Goal: Task Accomplishment & Management: Manage account settings

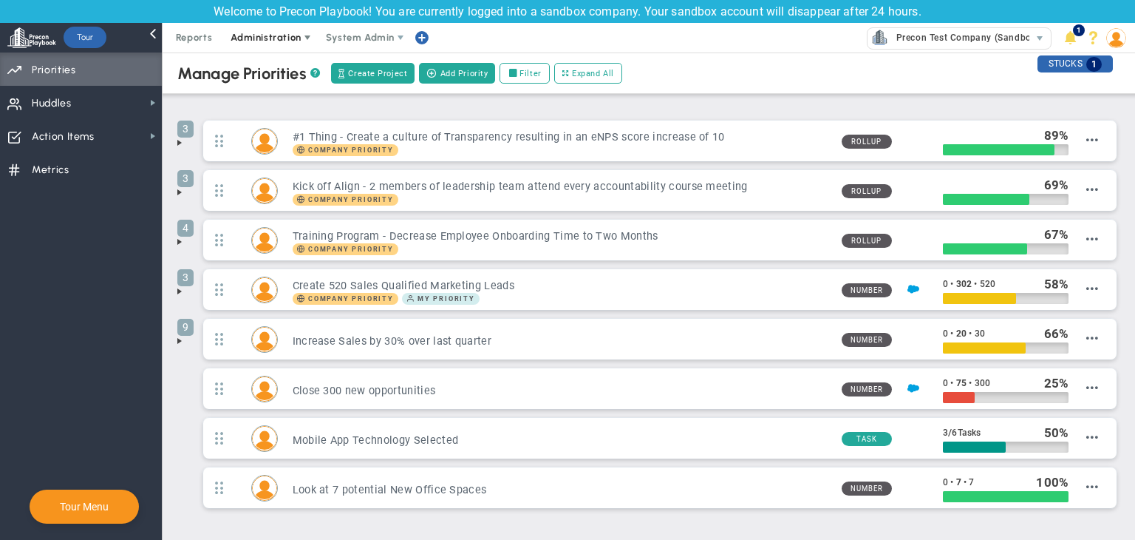
click at [261, 36] on span "Administration" at bounding box center [266, 37] width 70 height 11
click at [361, 67] on span "Create Project" at bounding box center [377, 73] width 59 height 13
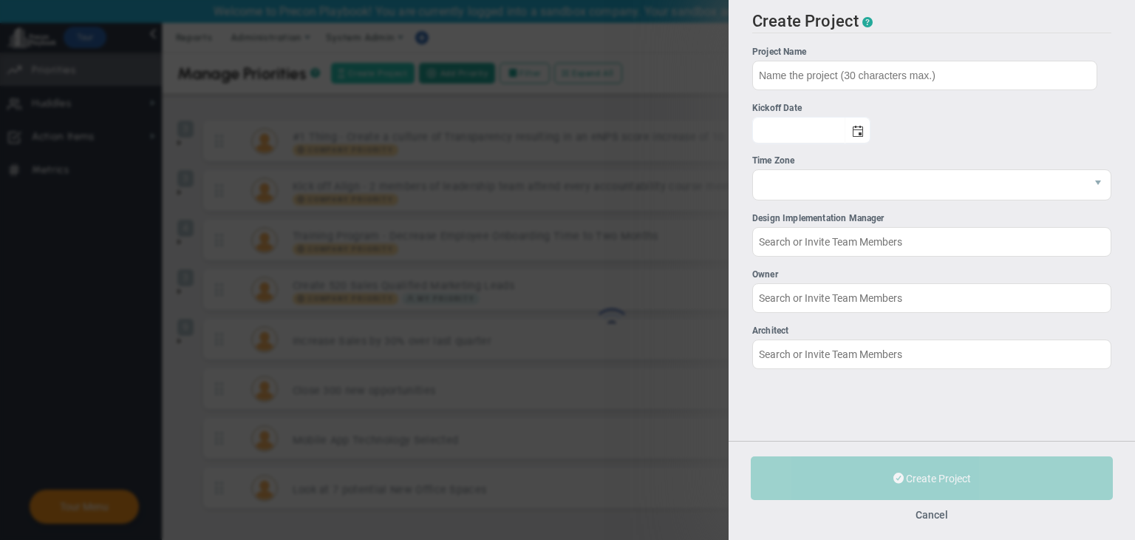
type input "[PERSON_NAME]"
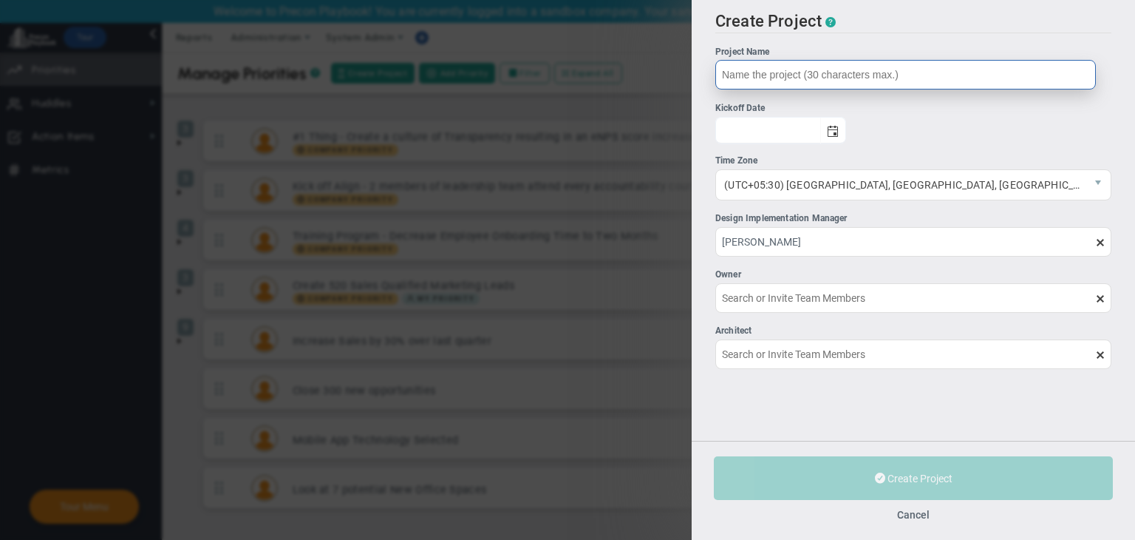
click at [825, 78] on input "Project Name" at bounding box center [905, 75] width 381 height 30
type input "T"
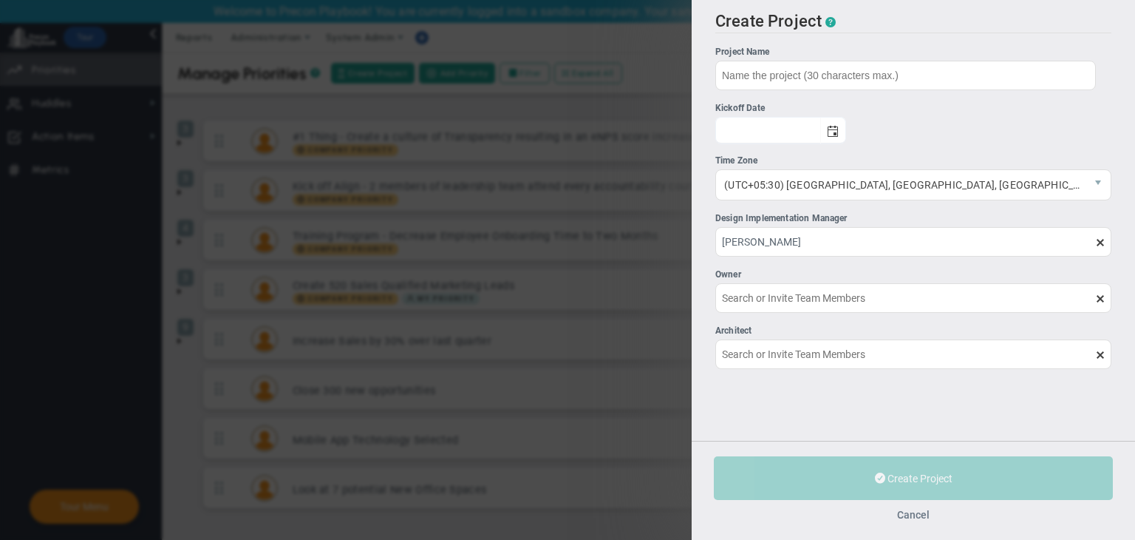
click at [929, 518] on button "Cancel" at bounding box center [913, 514] width 33 height 12
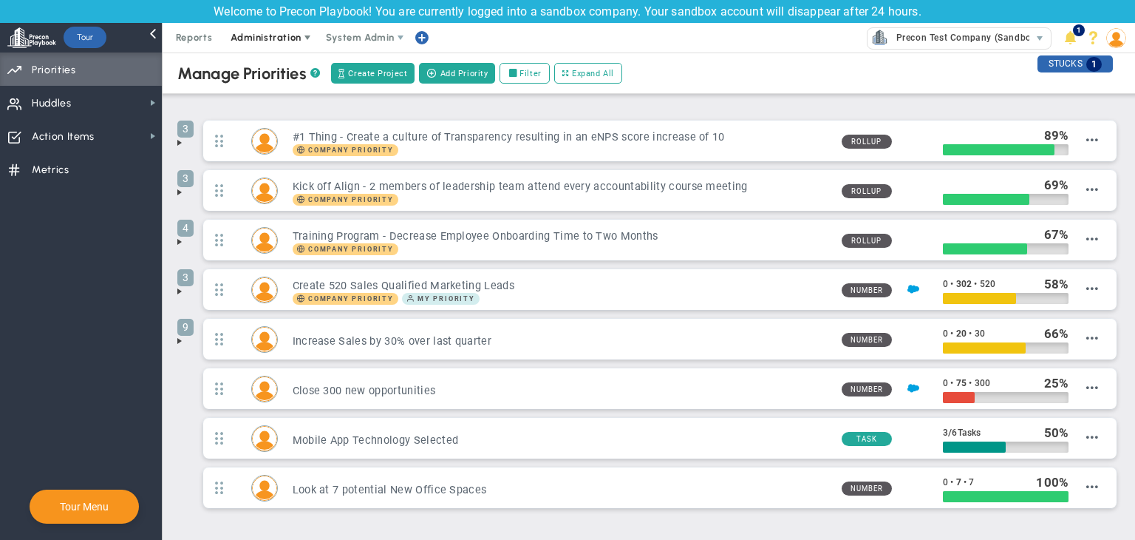
click at [285, 36] on span "Administration" at bounding box center [266, 37] width 70 height 11
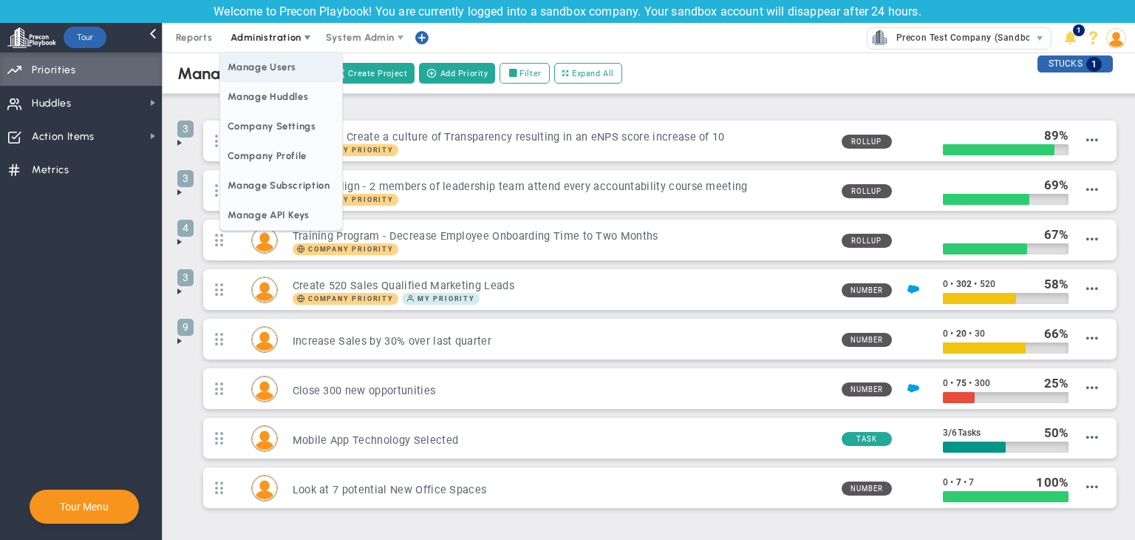
click at [272, 63] on span "Manage Users" at bounding box center [280, 67] width 121 height 30
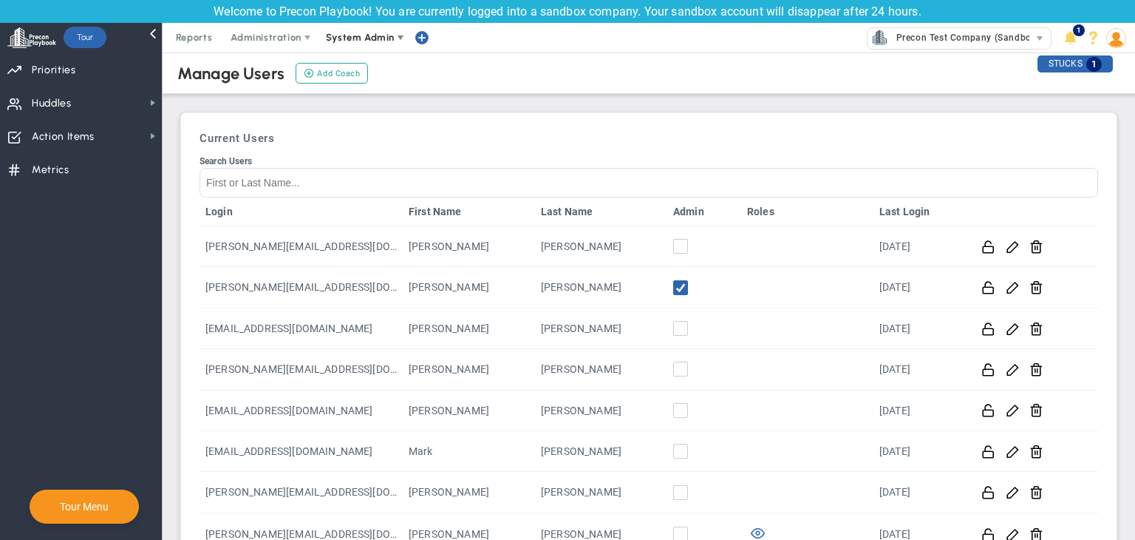
click at [384, 34] on span "System Admin" at bounding box center [360, 37] width 69 height 11
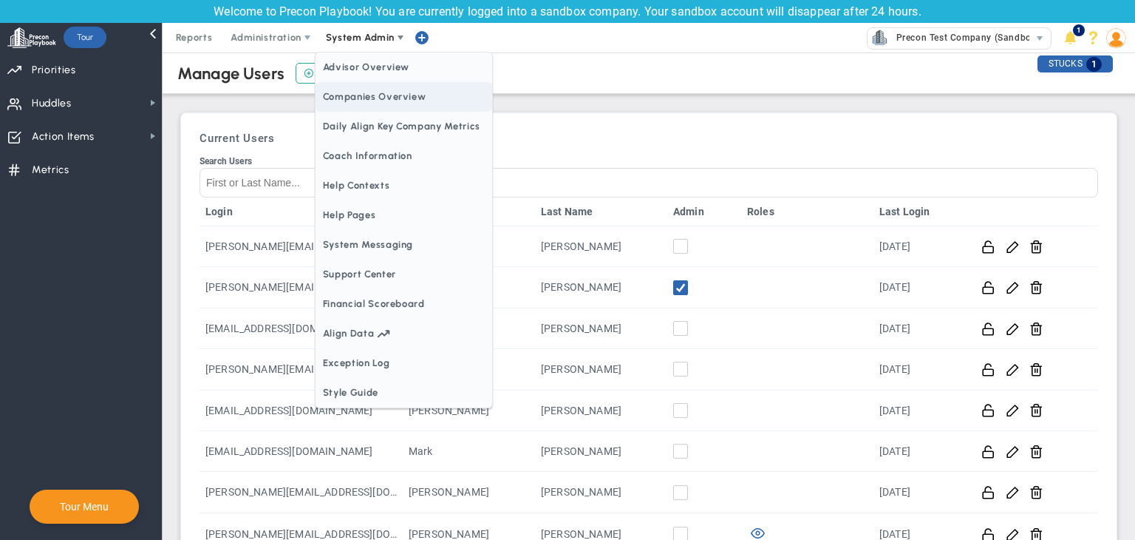
click at [370, 92] on span "Companies Overview" at bounding box center [404, 97] width 177 height 30
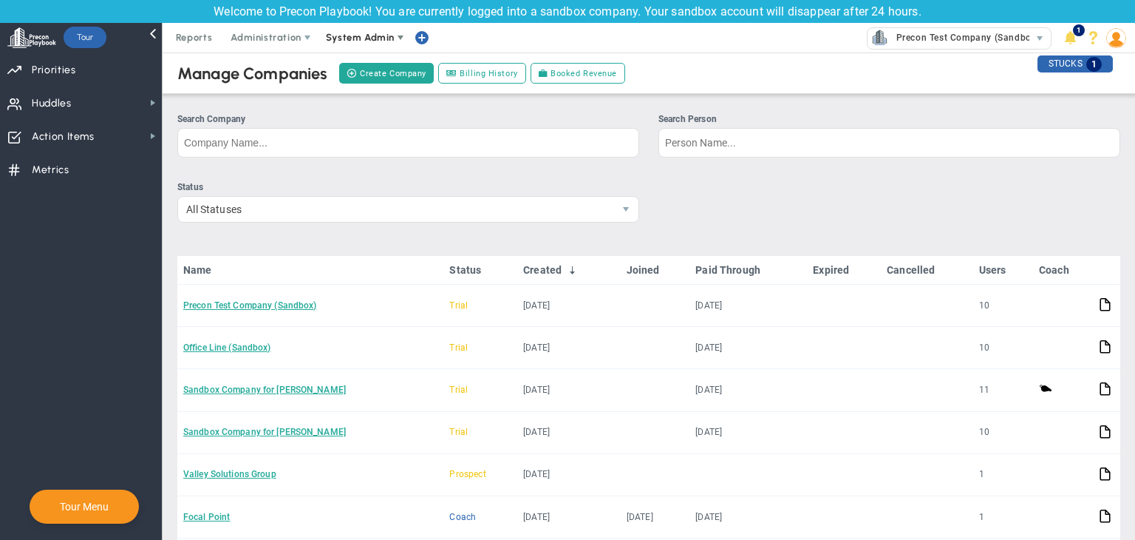
click at [361, 39] on span "System Admin" at bounding box center [360, 37] width 69 height 11
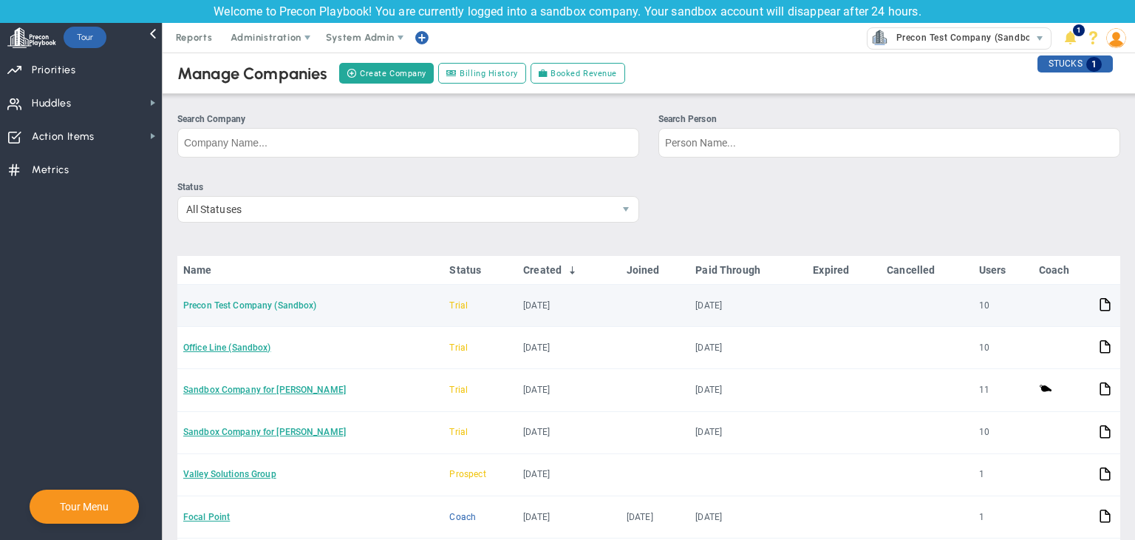
click at [261, 305] on link "Precon Test Company (Sandbox)" at bounding box center [249, 305] width 133 height 10
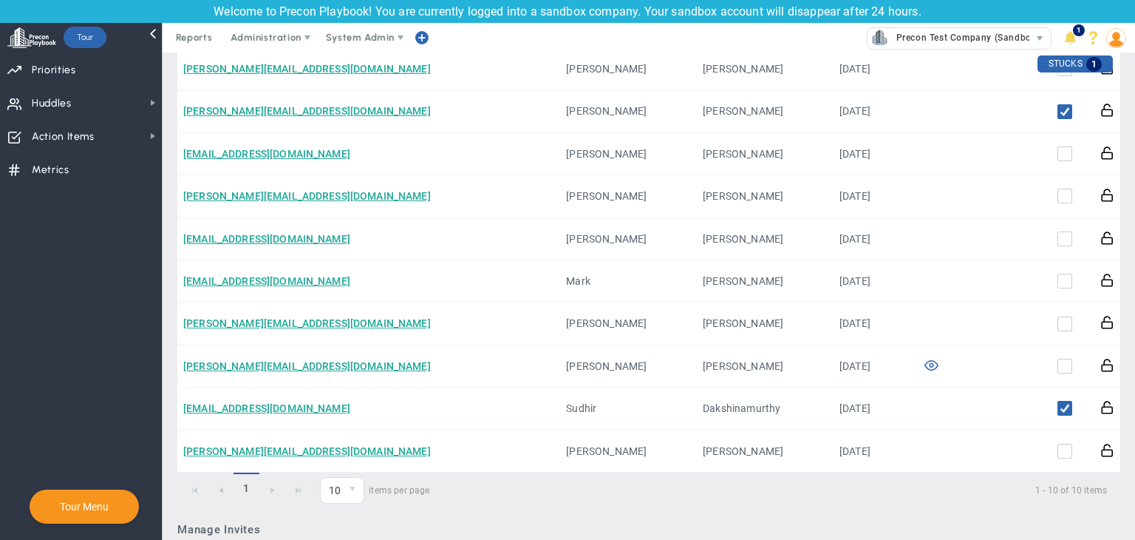
scroll to position [1035, 0]
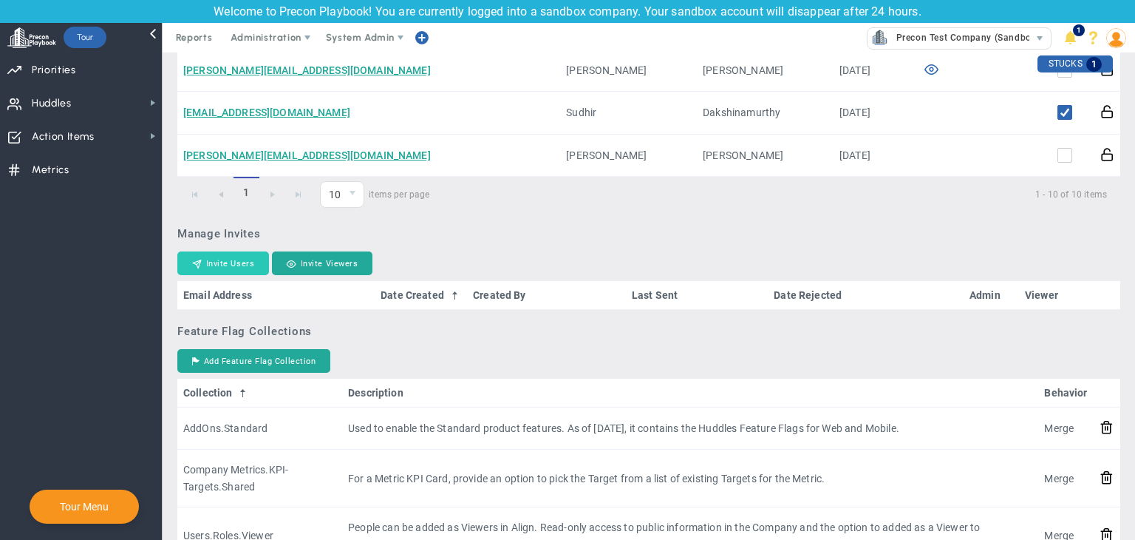
click at [230, 264] on button "Invite Users" at bounding box center [223, 263] width 92 height 24
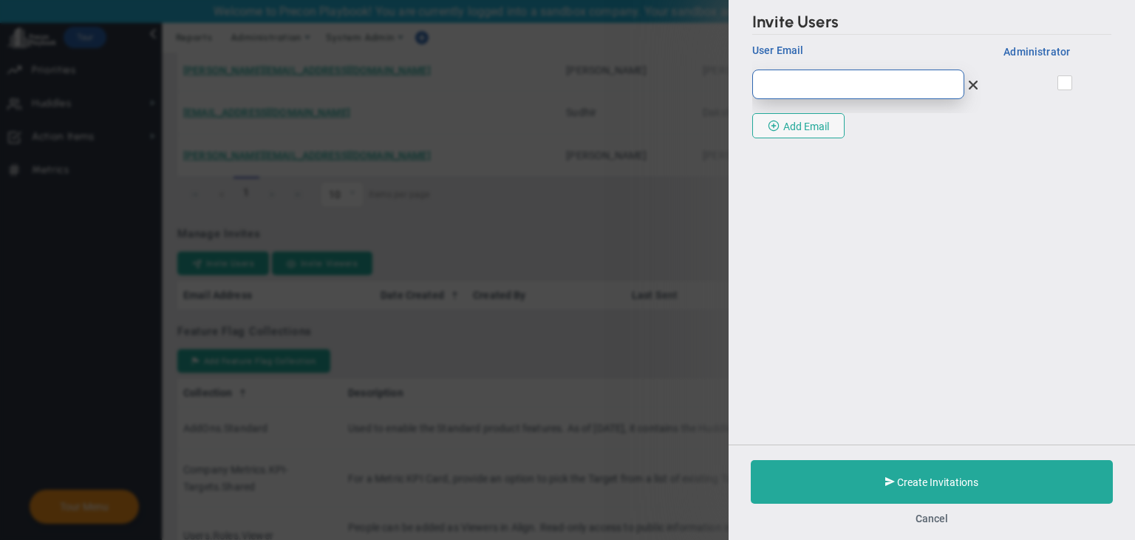
click at [826, 90] on input "email" at bounding box center [858, 84] width 212 height 30
type input "[PERSON_NAME][EMAIL_ADDRESS][DOMAIN_NAME]"
click at [1060, 89] on span at bounding box center [1065, 82] width 15 height 15
click at [1061, 89] on input "checkbox" at bounding box center [1066, 85] width 10 height 15
checkbox input "true"
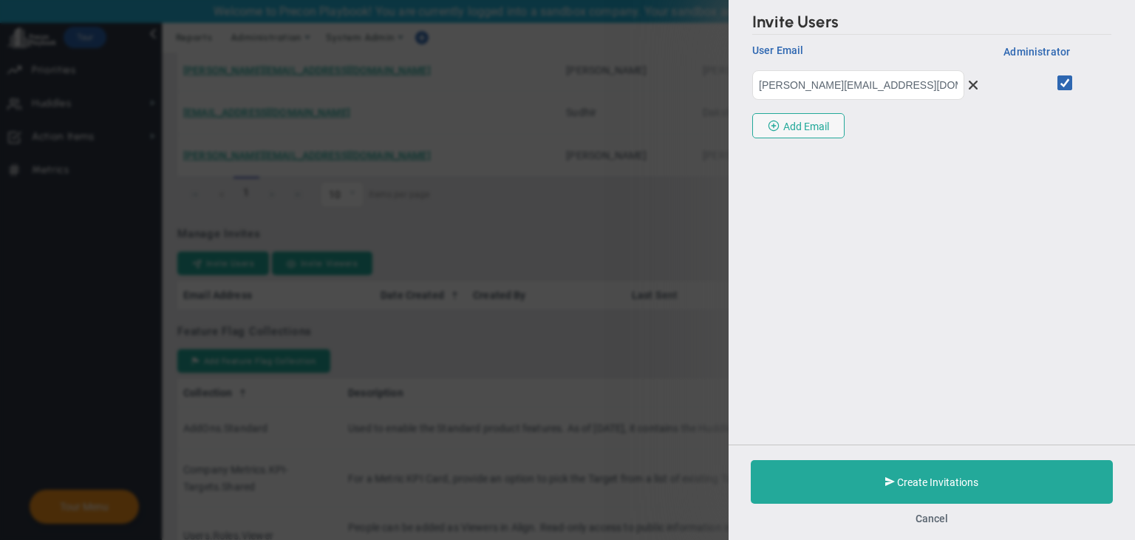
click at [990, 458] on div "Create Invitations Cancel" at bounding box center [932, 491] width 406 height 95
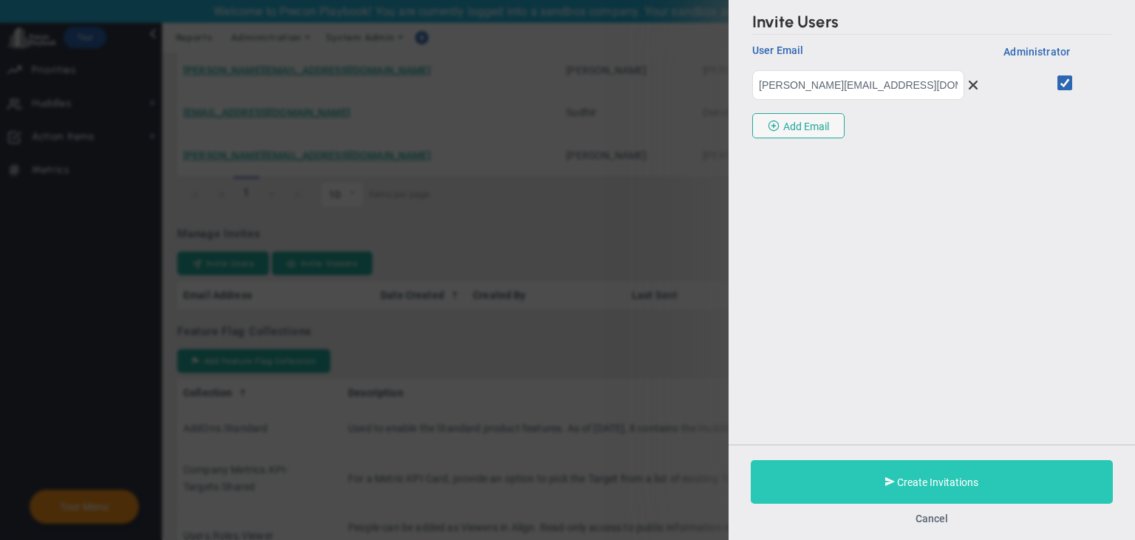
click at [990, 470] on button "Create Invitations" at bounding box center [932, 482] width 362 height 44
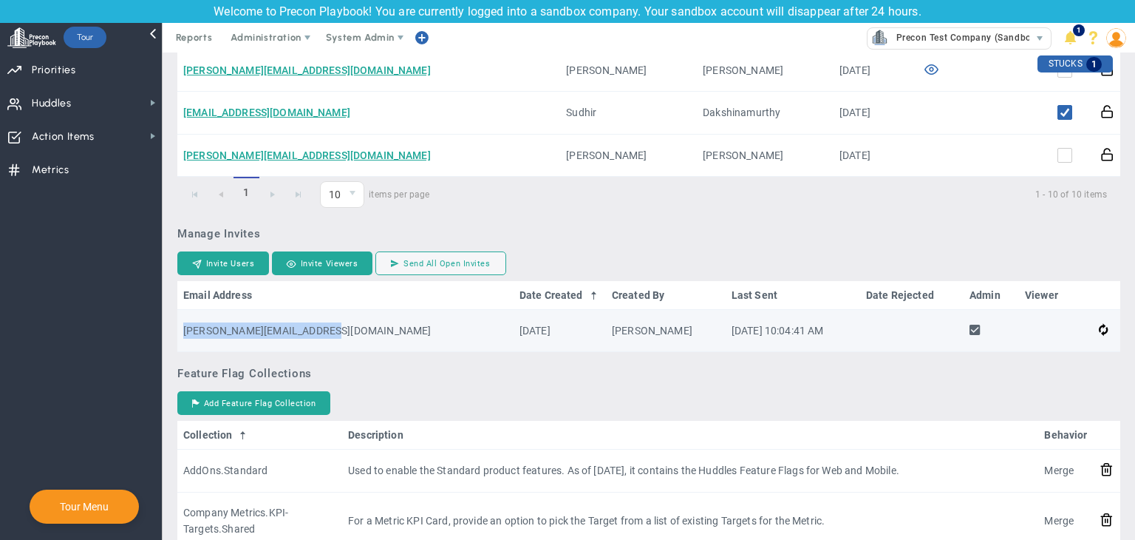
drag, startPoint x: 358, startPoint y: 327, endPoint x: 185, endPoint y: 343, distance: 173.7
click at [183, 342] on td "[PERSON_NAME][EMAIL_ADDRESS][DOMAIN_NAME]" at bounding box center [345, 331] width 336 height 42
copy td "[PERSON_NAME][EMAIL_ADDRESS][DOMAIN_NAME]"
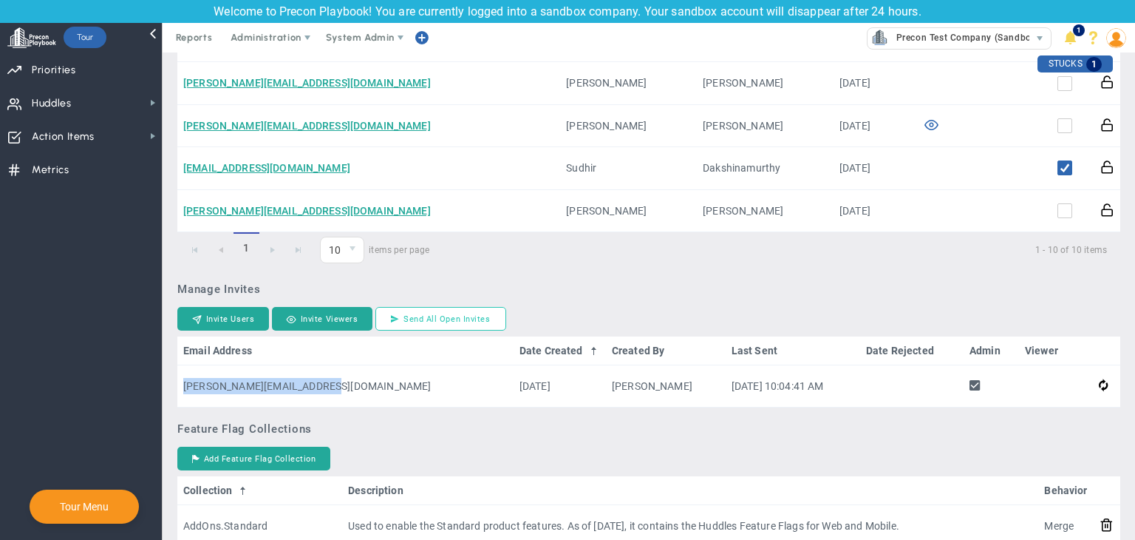
scroll to position [961, 0]
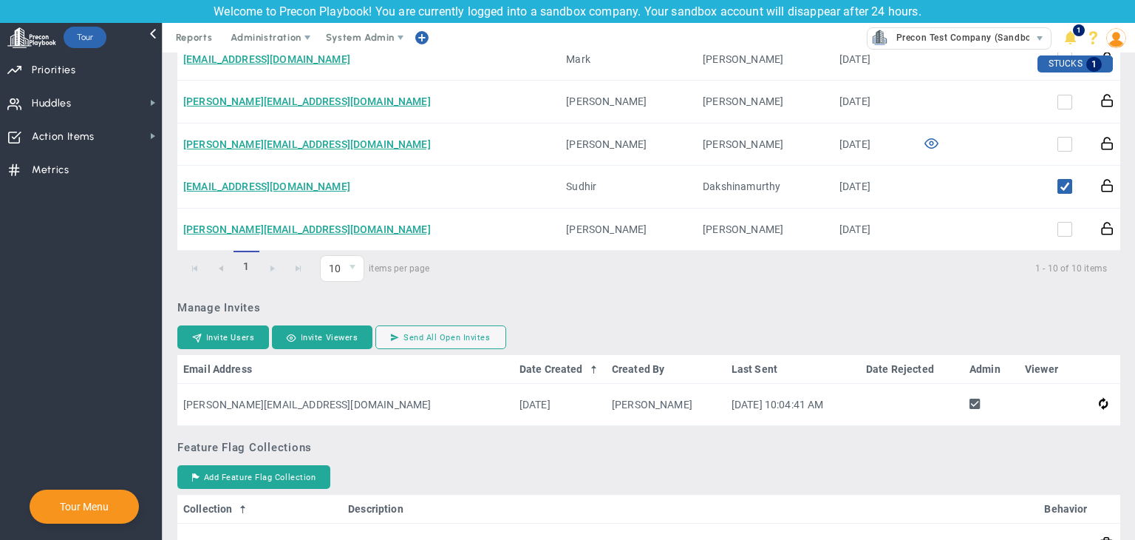
click at [623, 308] on h3 "Manage Invites" at bounding box center [648, 307] width 943 height 13
click at [251, 38] on span "Administration" at bounding box center [266, 37] width 70 height 11
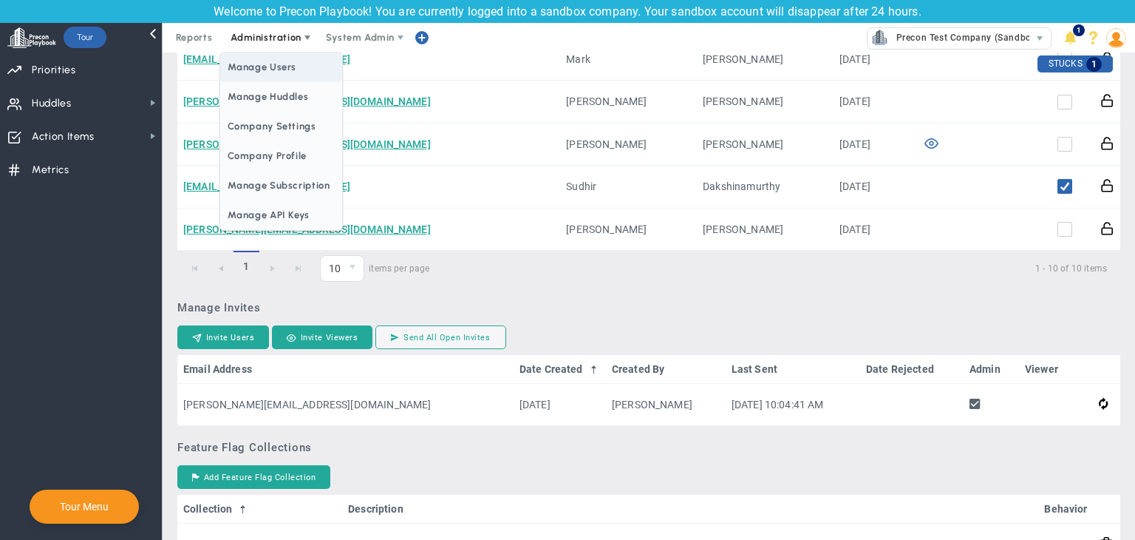
click at [270, 63] on span "Manage Users" at bounding box center [280, 67] width 121 height 30
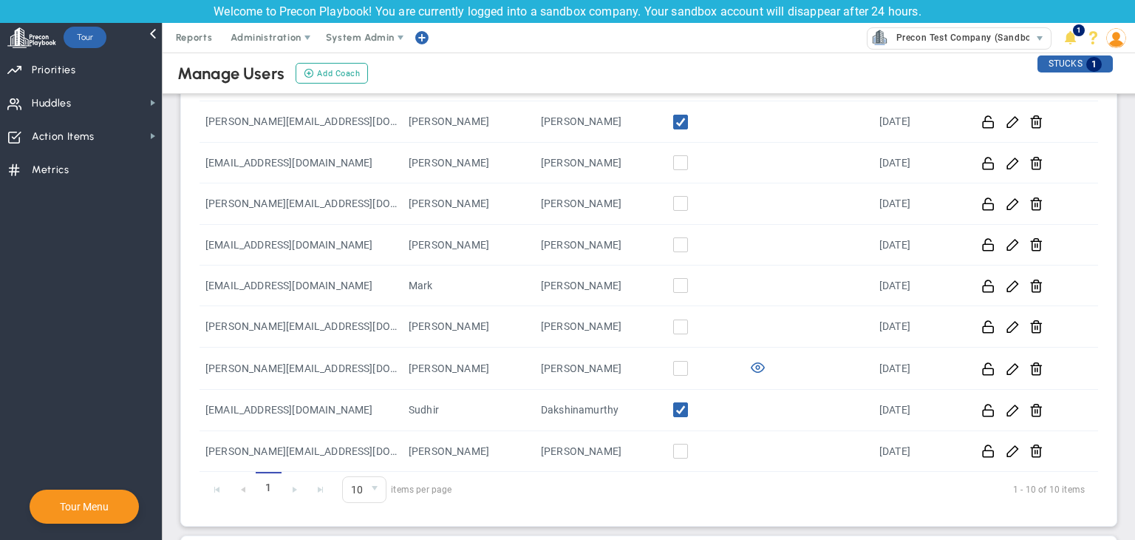
scroll to position [321, 0]
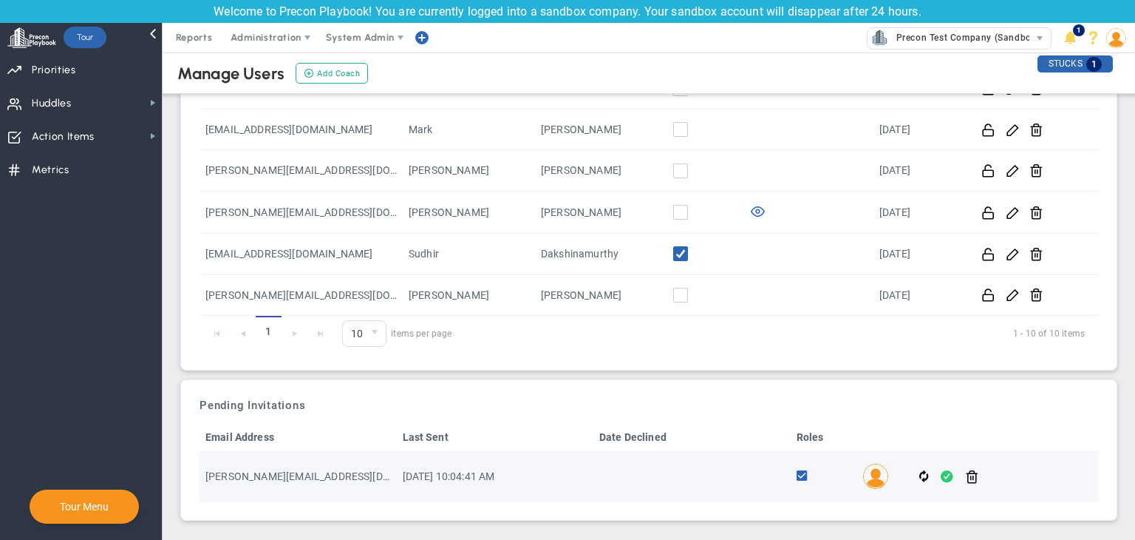
click at [941, 477] on span at bounding box center [947, 476] width 13 height 17
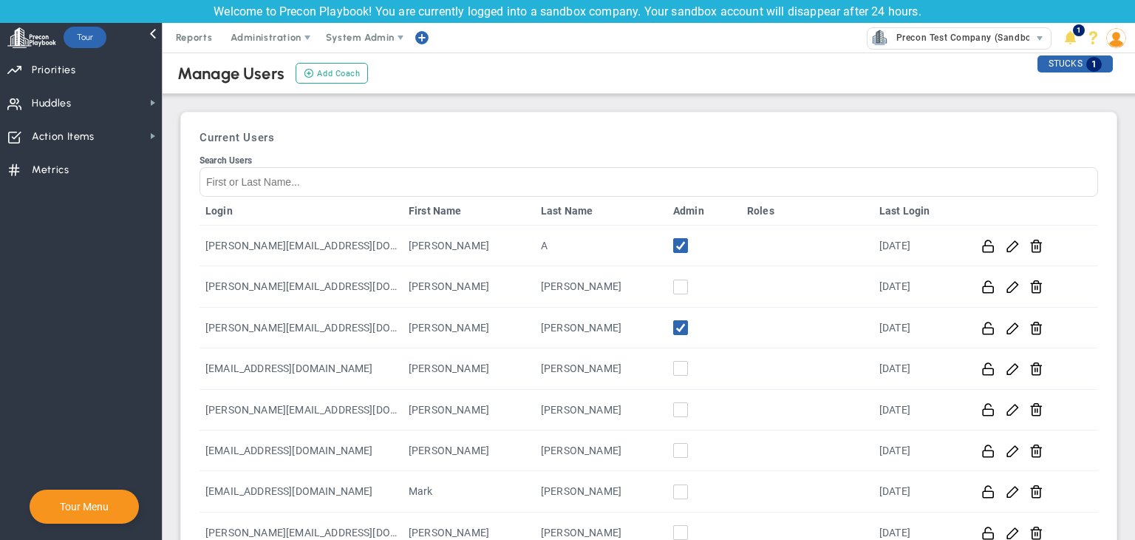
scroll to position [0, 0]
click at [1123, 40] on img at bounding box center [1116, 38] width 20 height 20
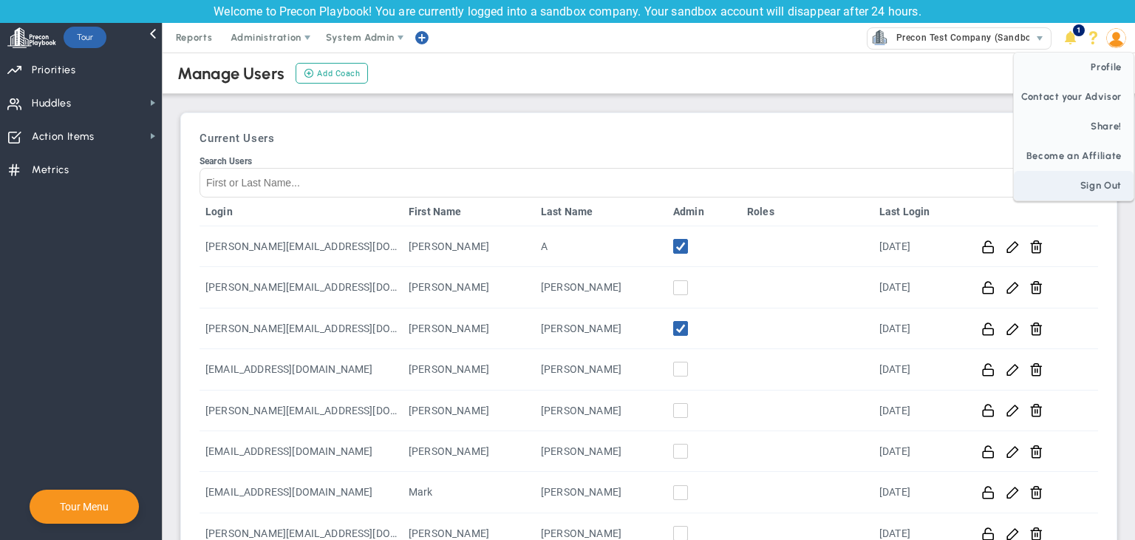
click at [1103, 180] on span "Sign Out" at bounding box center [1074, 186] width 120 height 30
